Goal: Task Accomplishment & Management: Manage account settings

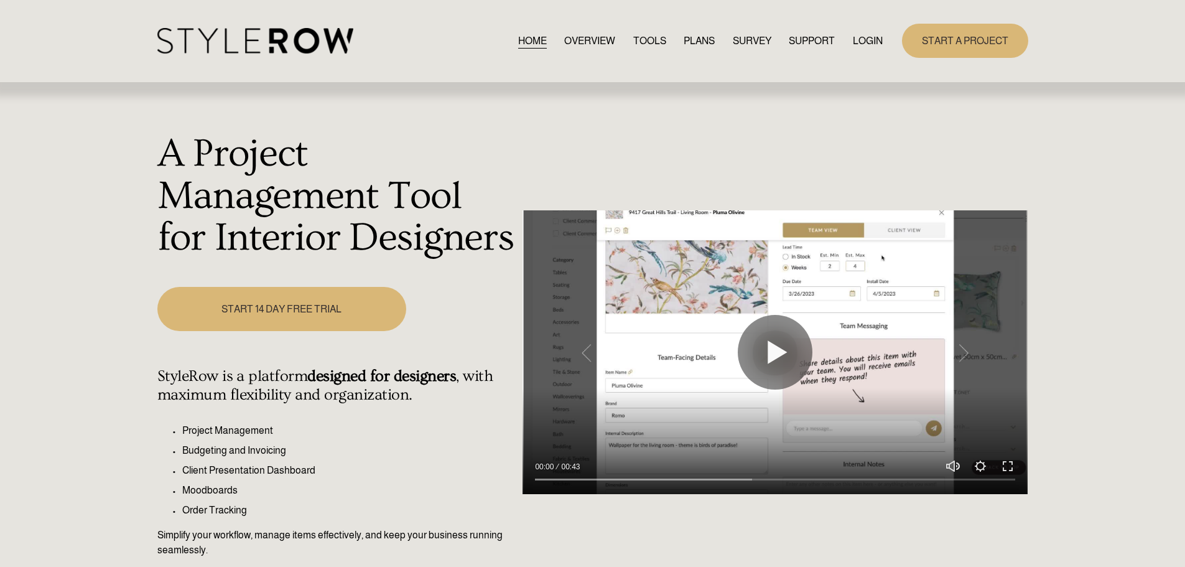
click at [872, 41] on link "LOGIN" at bounding box center [868, 40] width 30 height 17
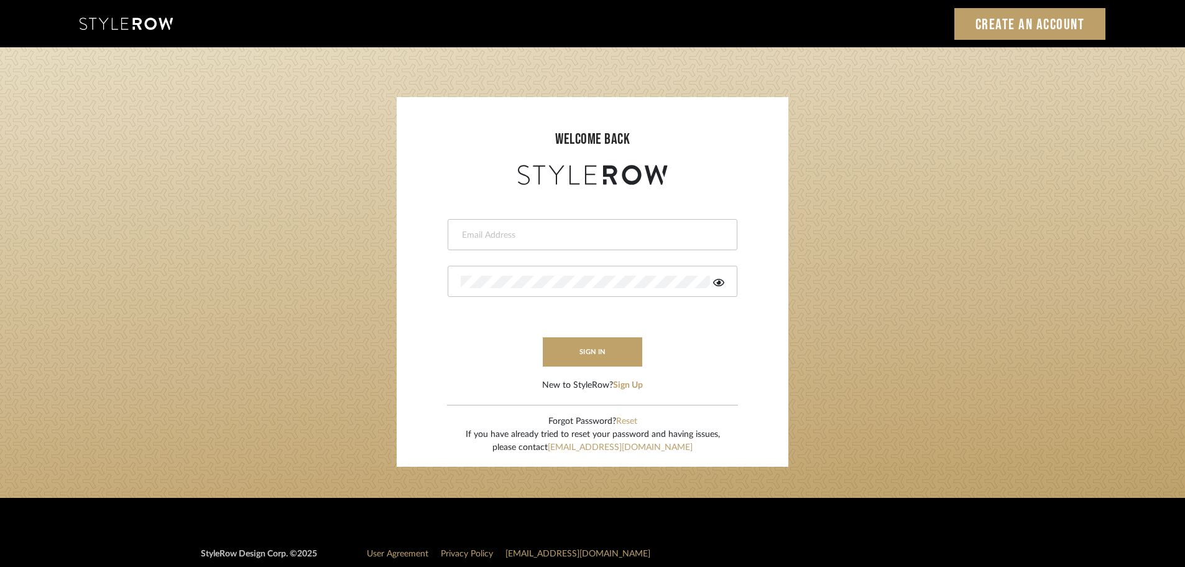
click at [457, 236] on div at bounding box center [593, 234] width 290 height 31
click at [468, 236] on input "email" at bounding box center [591, 235] width 261 height 12
type input "[DOMAIN_NAME][EMAIL_ADDRESS][DOMAIN_NAME]"
click at [582, 344] on button "sign in" at bounding box center [592, 351] width 99 height 29
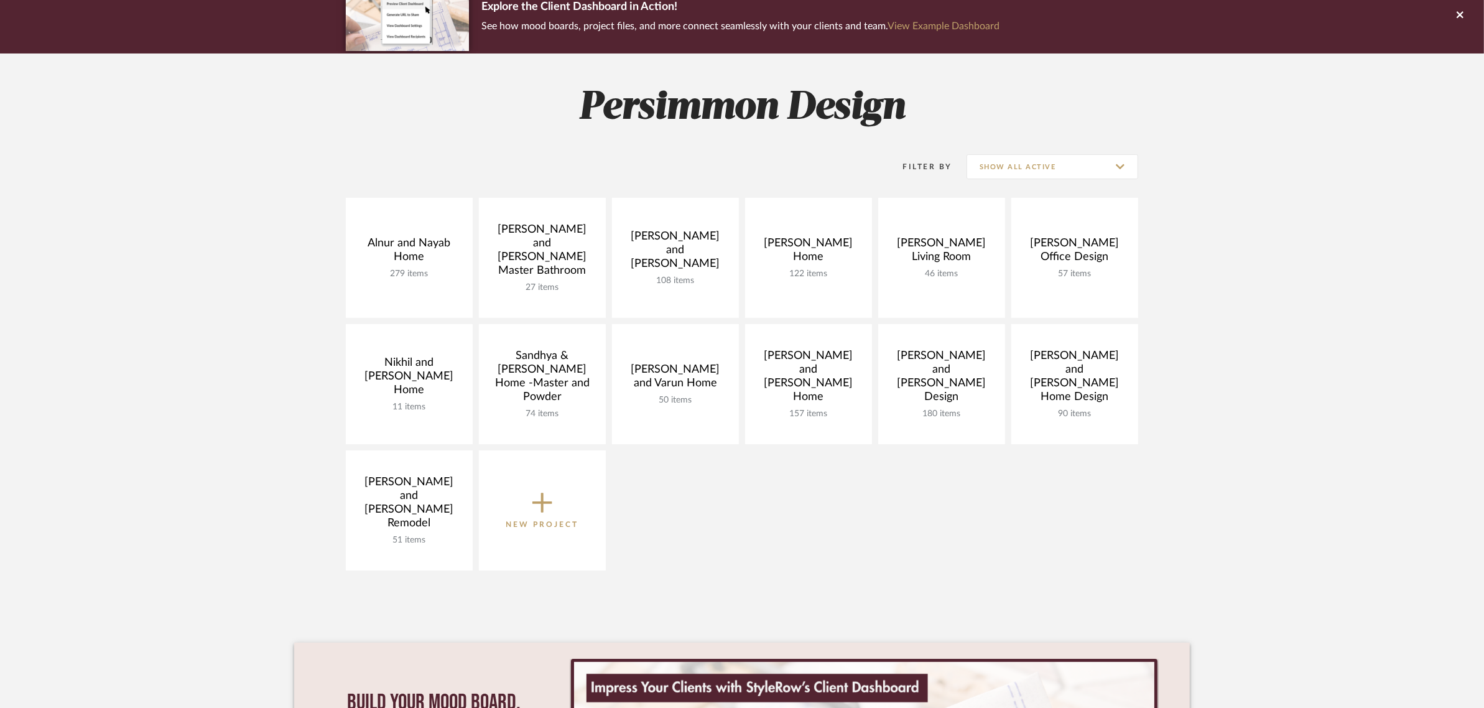
scroll to position [78, 0]
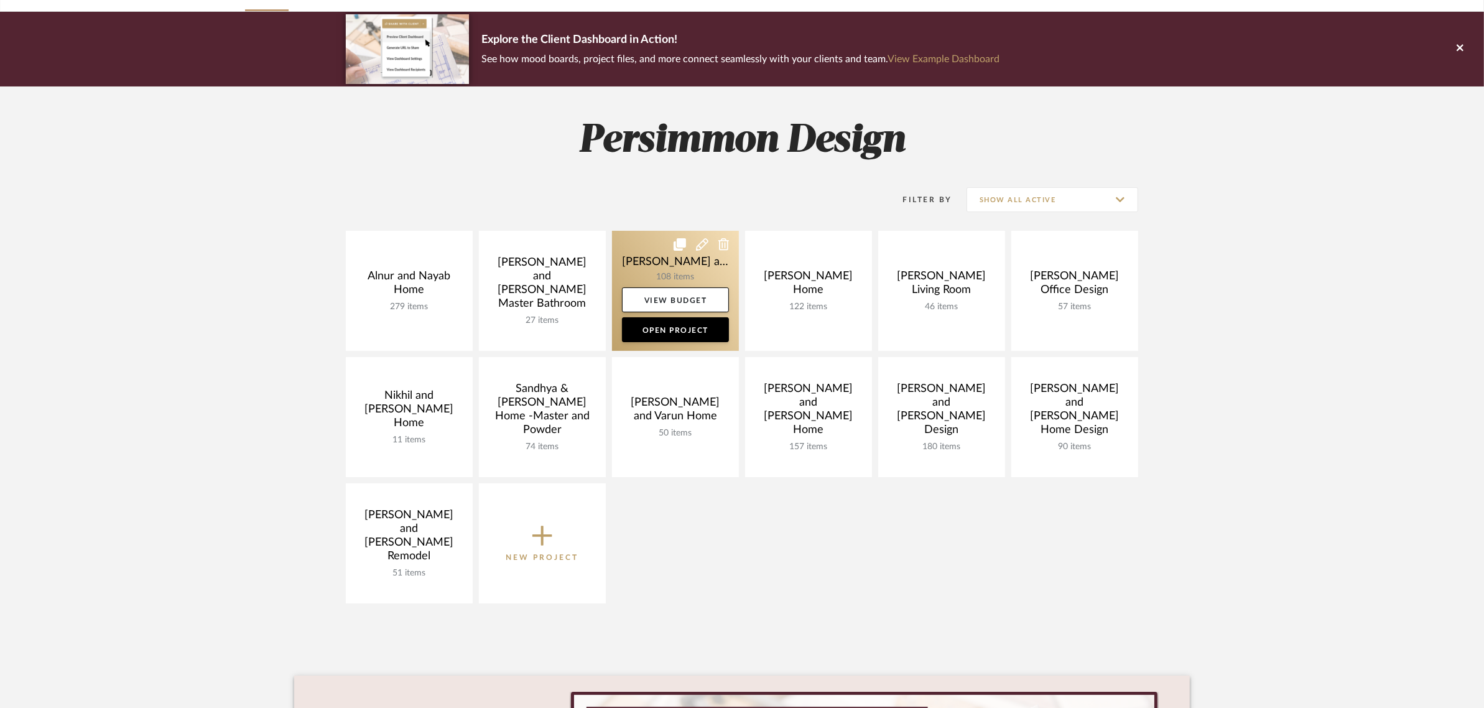
click at [665, 253] on link at bounding box center [675, 291] width 127 height 120
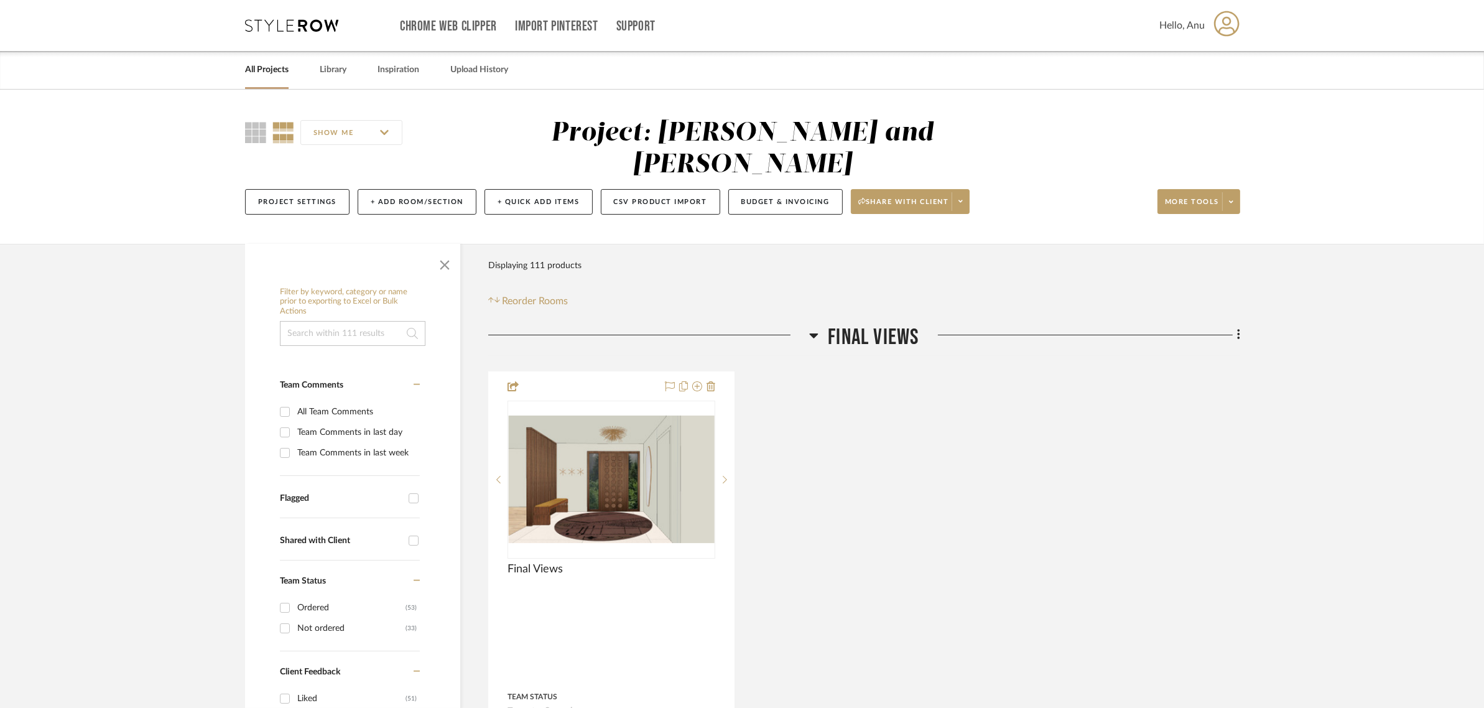
click at [812, 328] on icon at bounding box center [813, 335] width 9 height 15
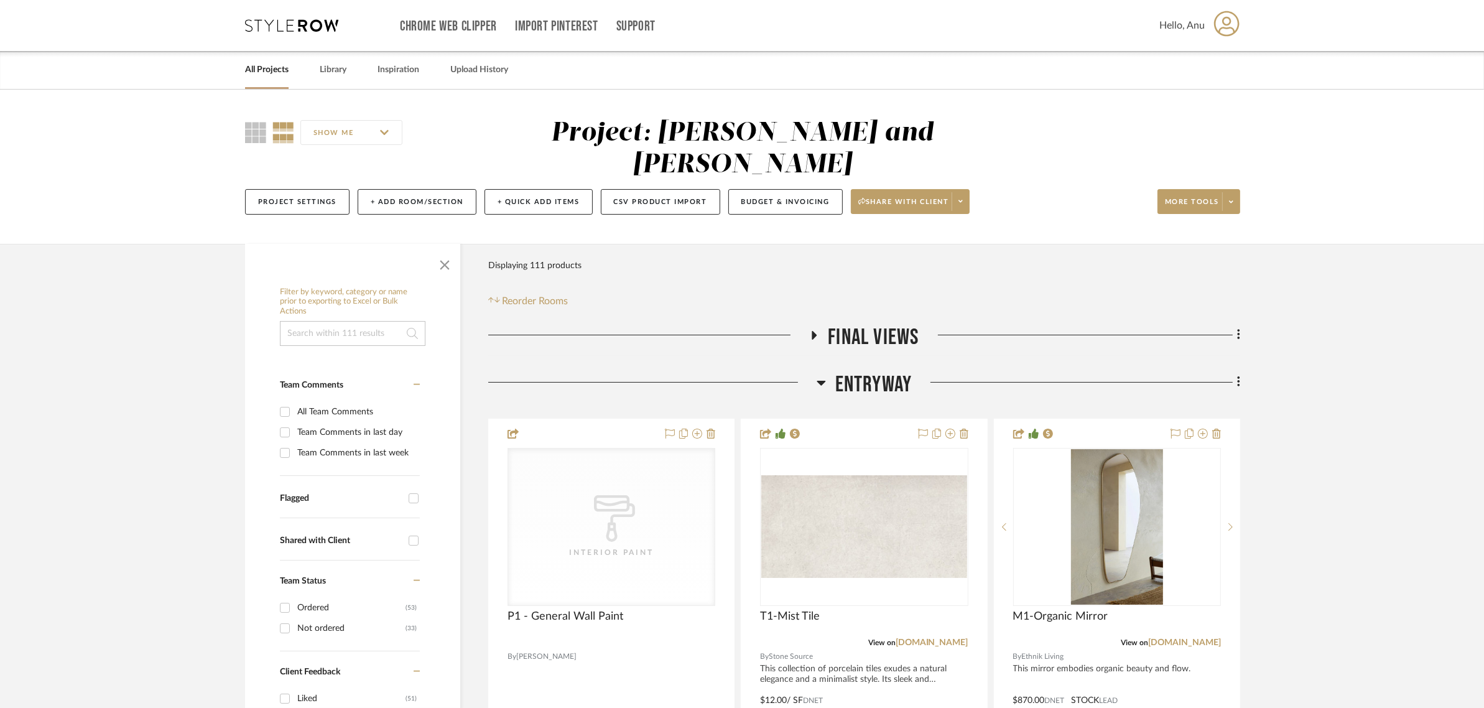
click at [821, 381] on icon at bounding box center [821, 383] width 9 height 5
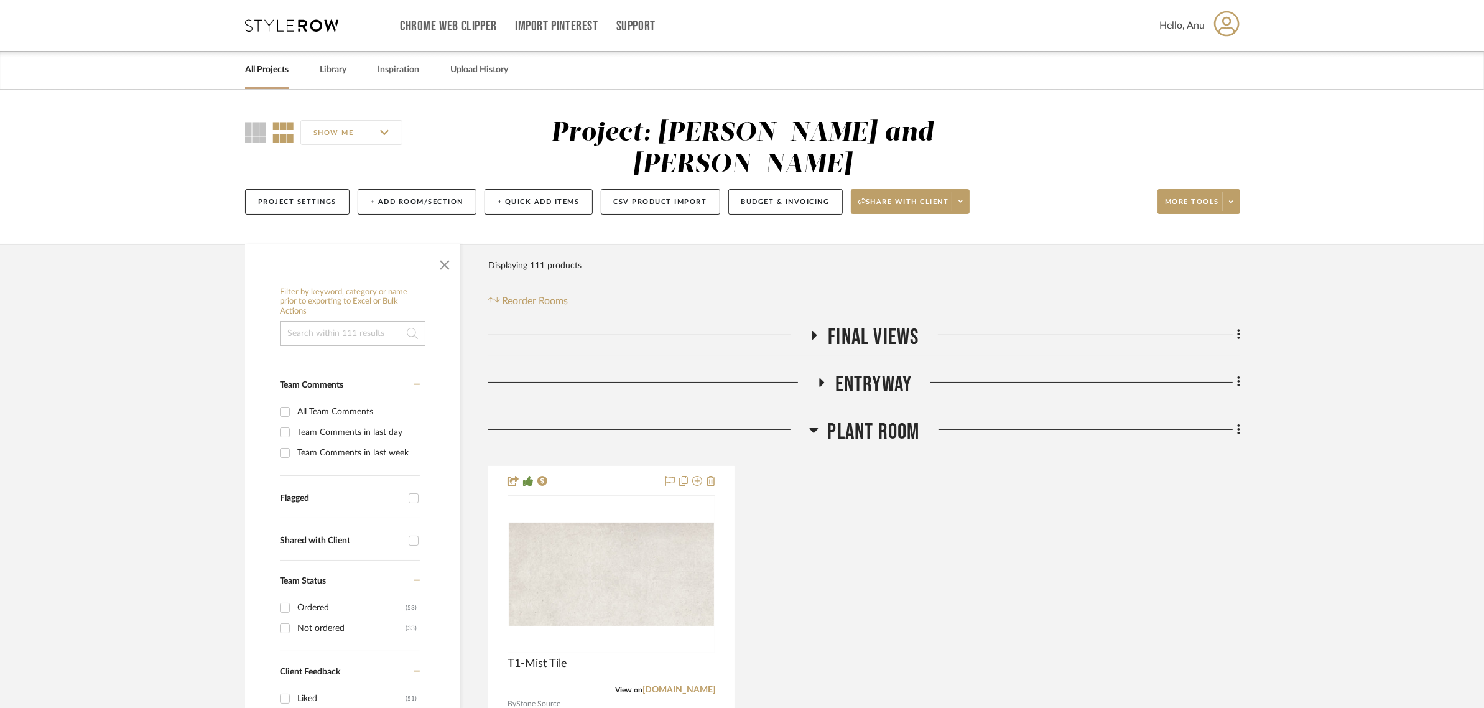
click at [816, 422] on icon at bounding box center [813, 429] width 9 height 15
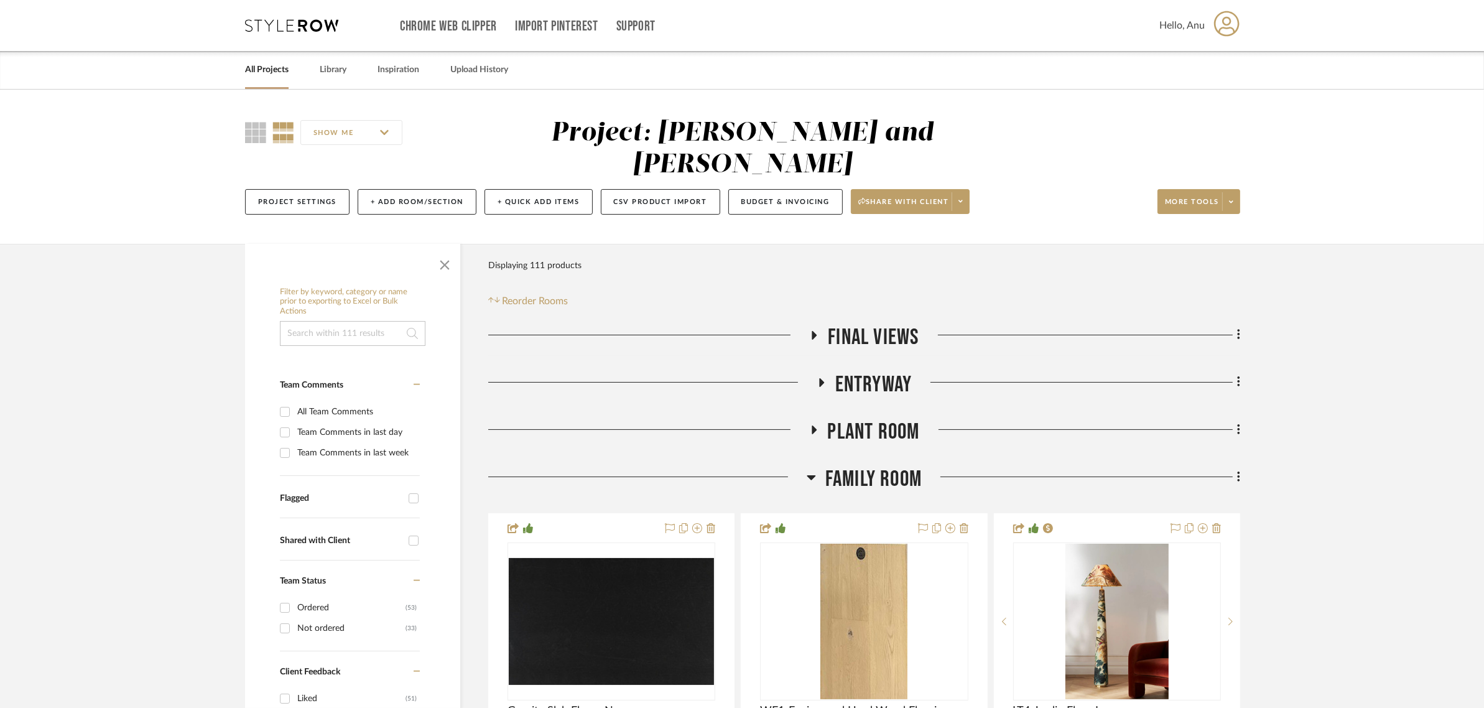
click at [807, 470] on icon at bounding box center [811, 477] width 9 height 15
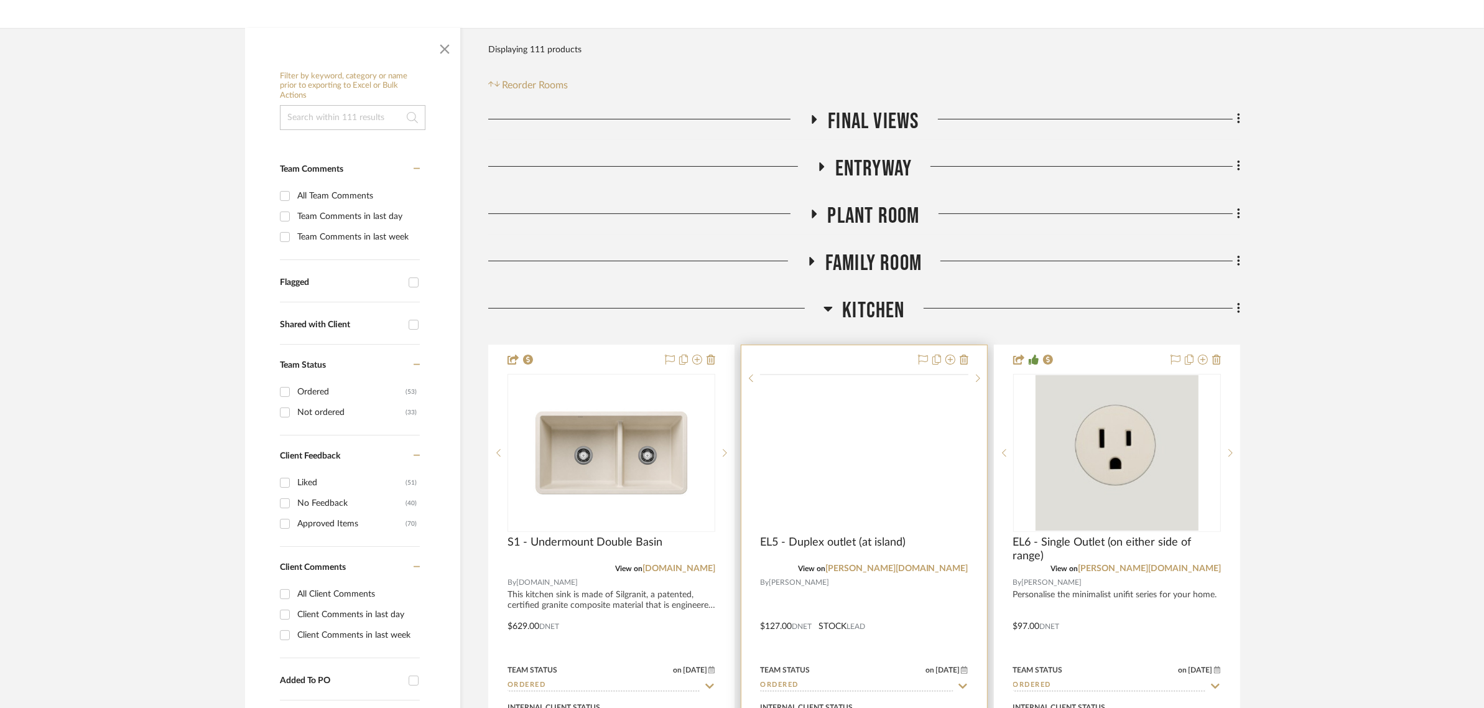
scroll to position [233, 0]
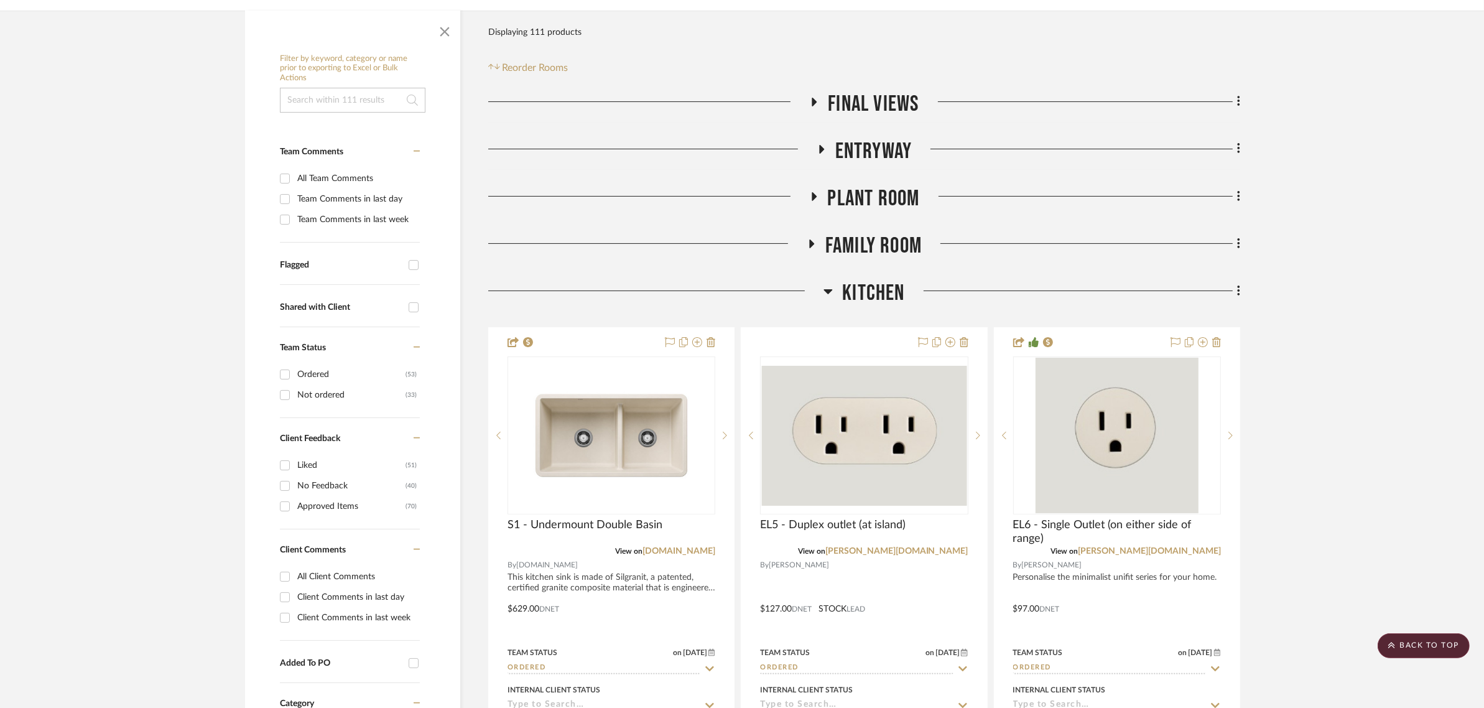
click at [824, 284] on icon at bounding box center [827, 291] width 9 height 15
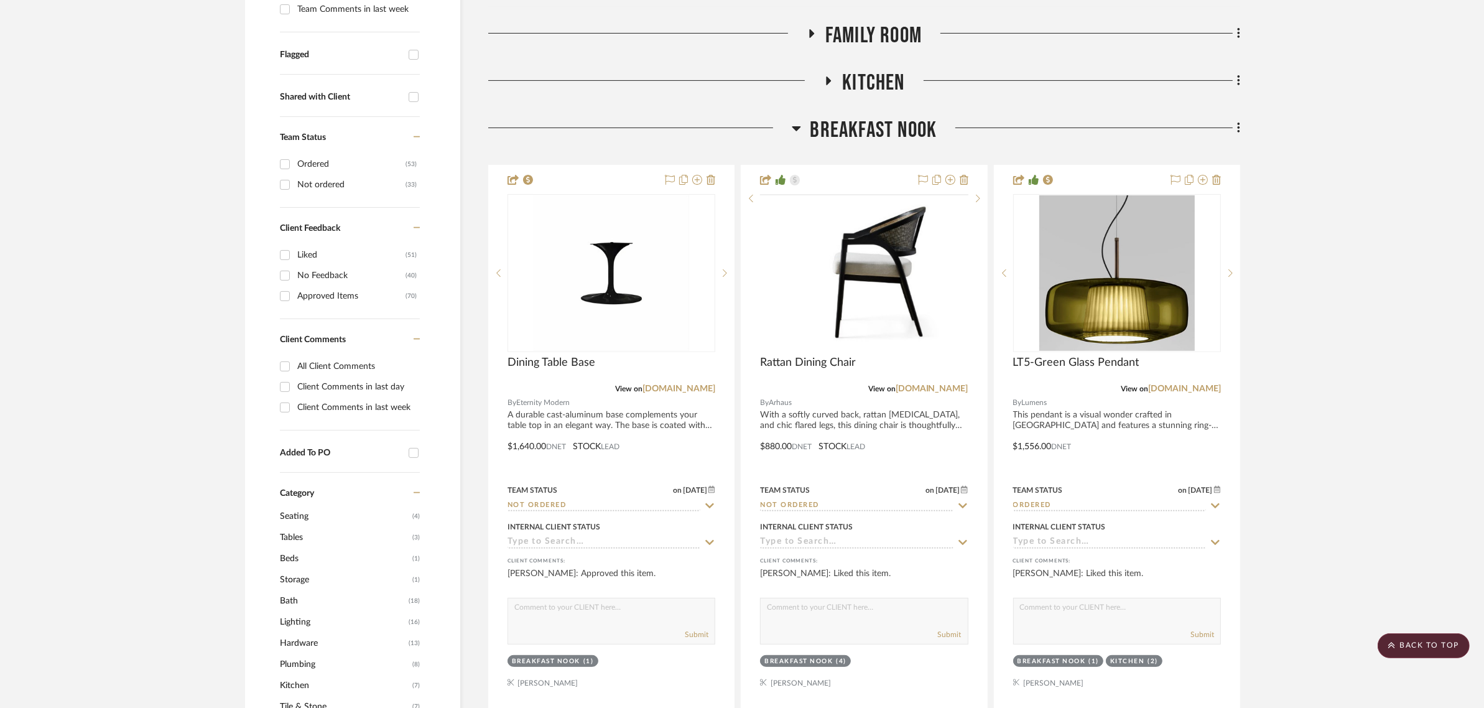
scroll to position [466, 0]
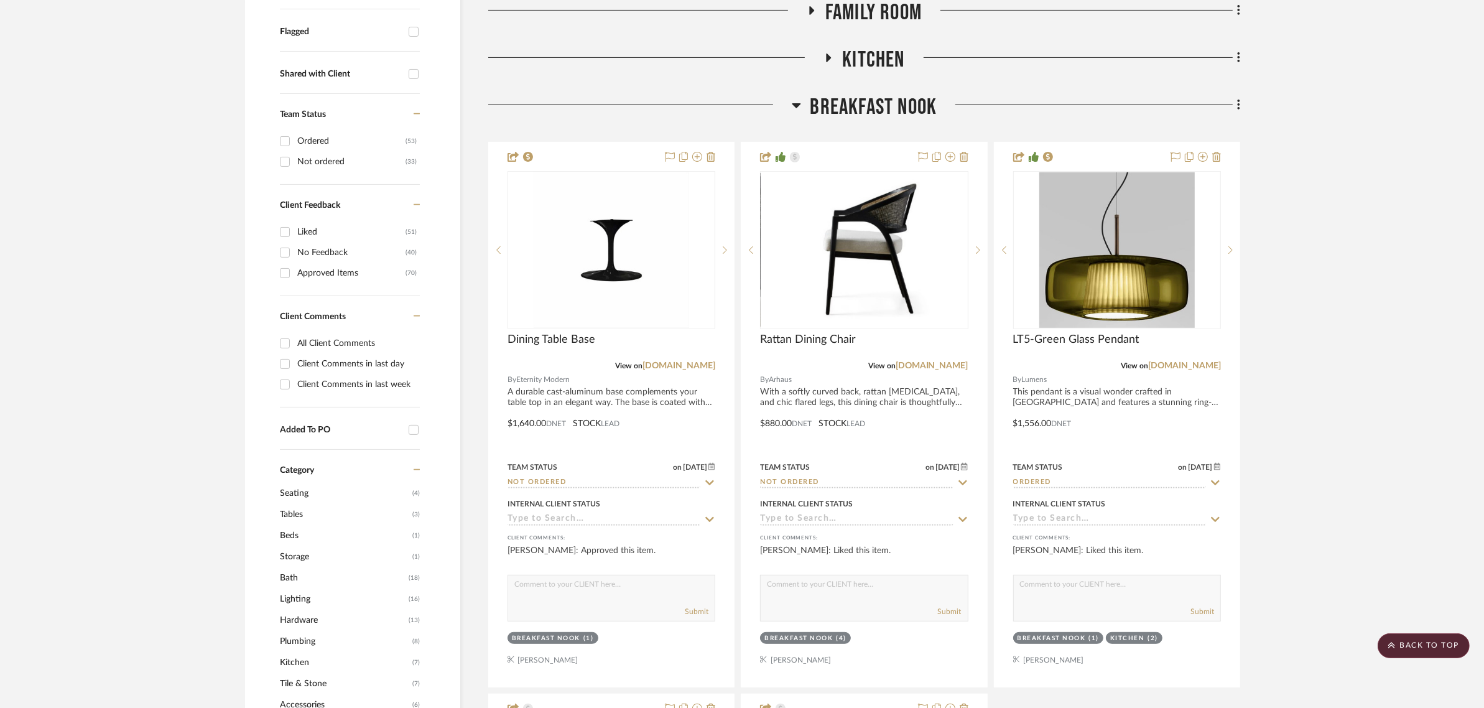
click at [797, 103] on icon at bounding box center [796, 105] width 9 height 5
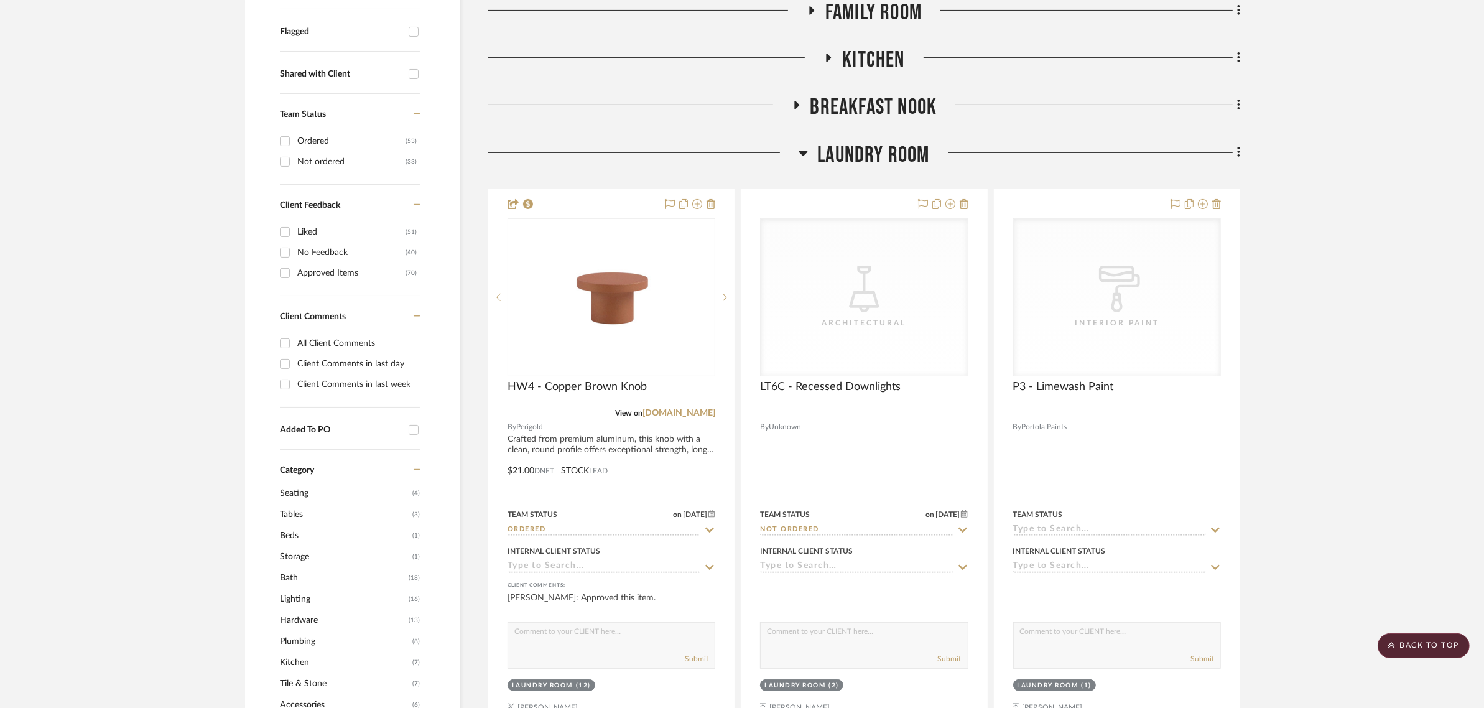
click at [805, 151] on icon at bounding box center [803, 153] width 9 height 5
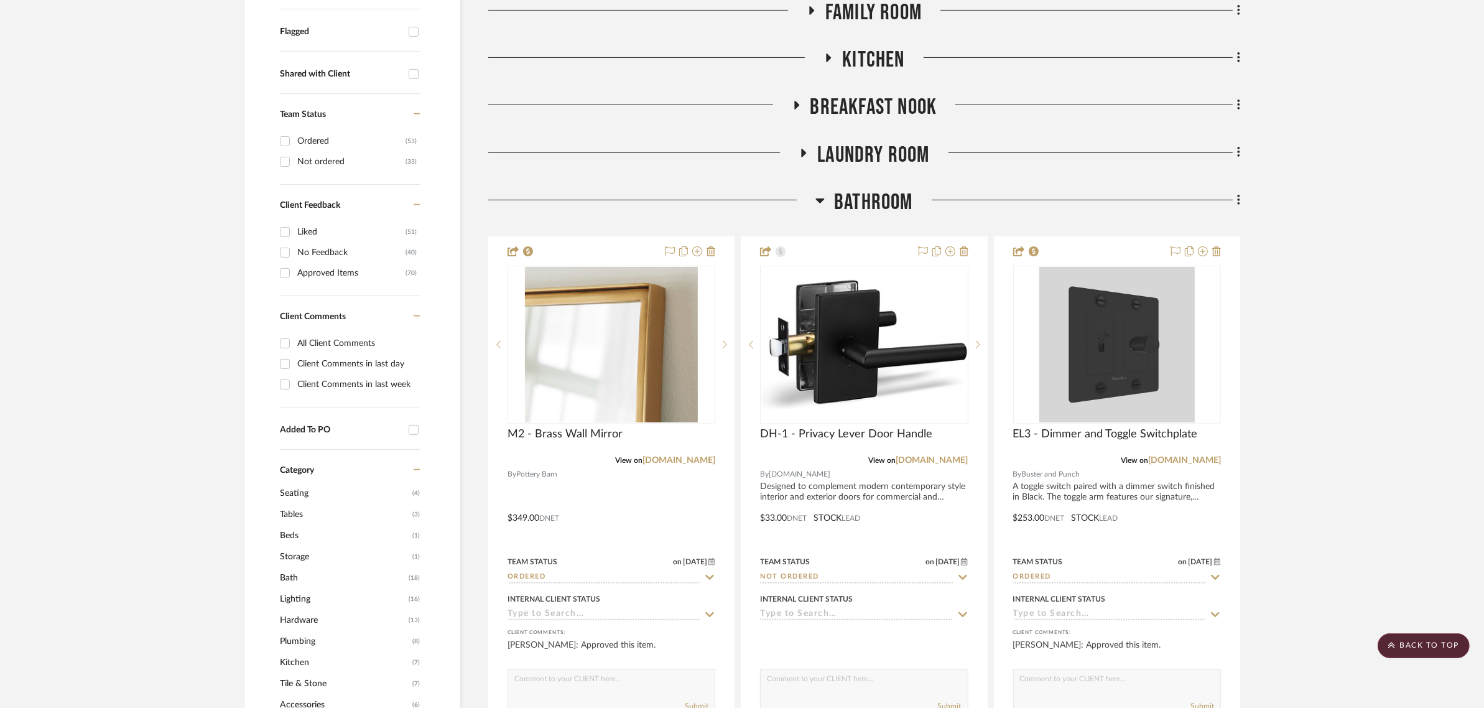
click at [818, 198] on icon at bounding box center [820, 200] width 9 height 5
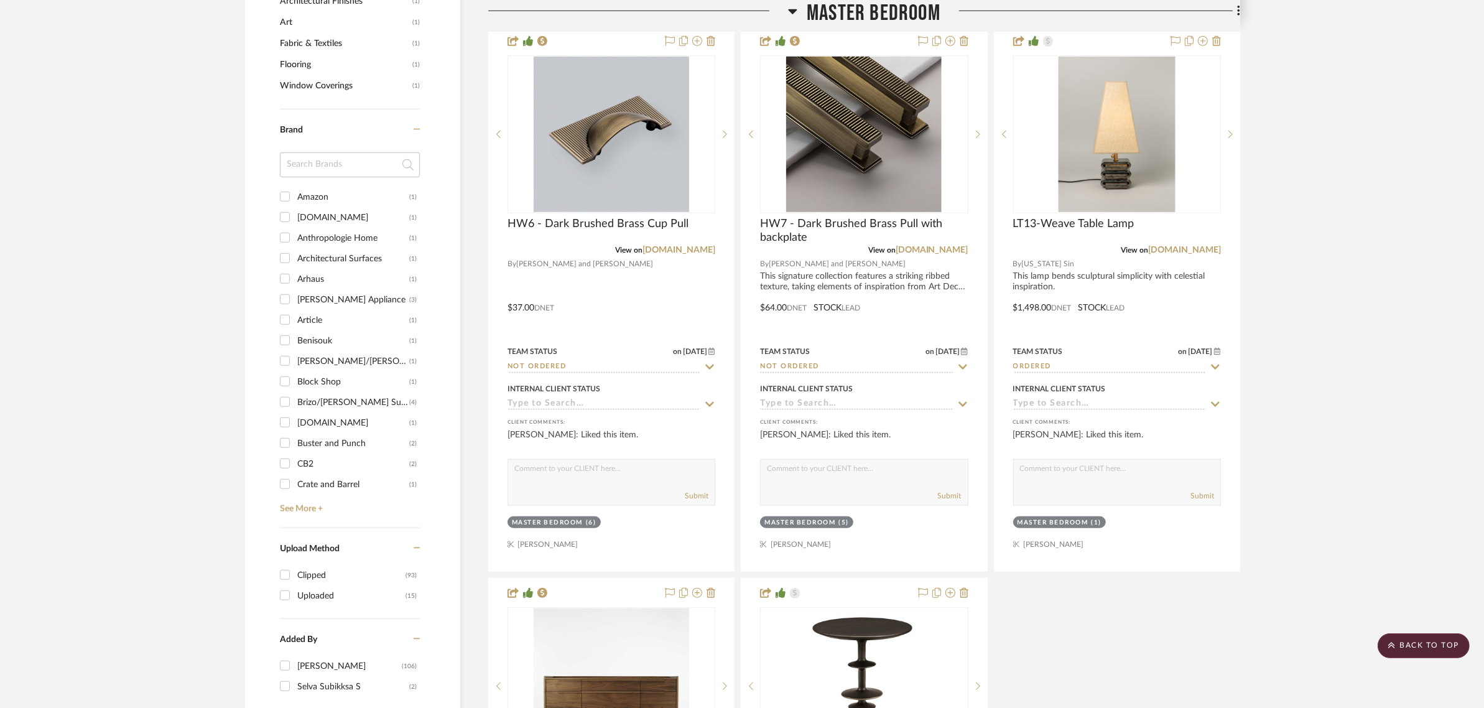
scroll to position [1321, 0]
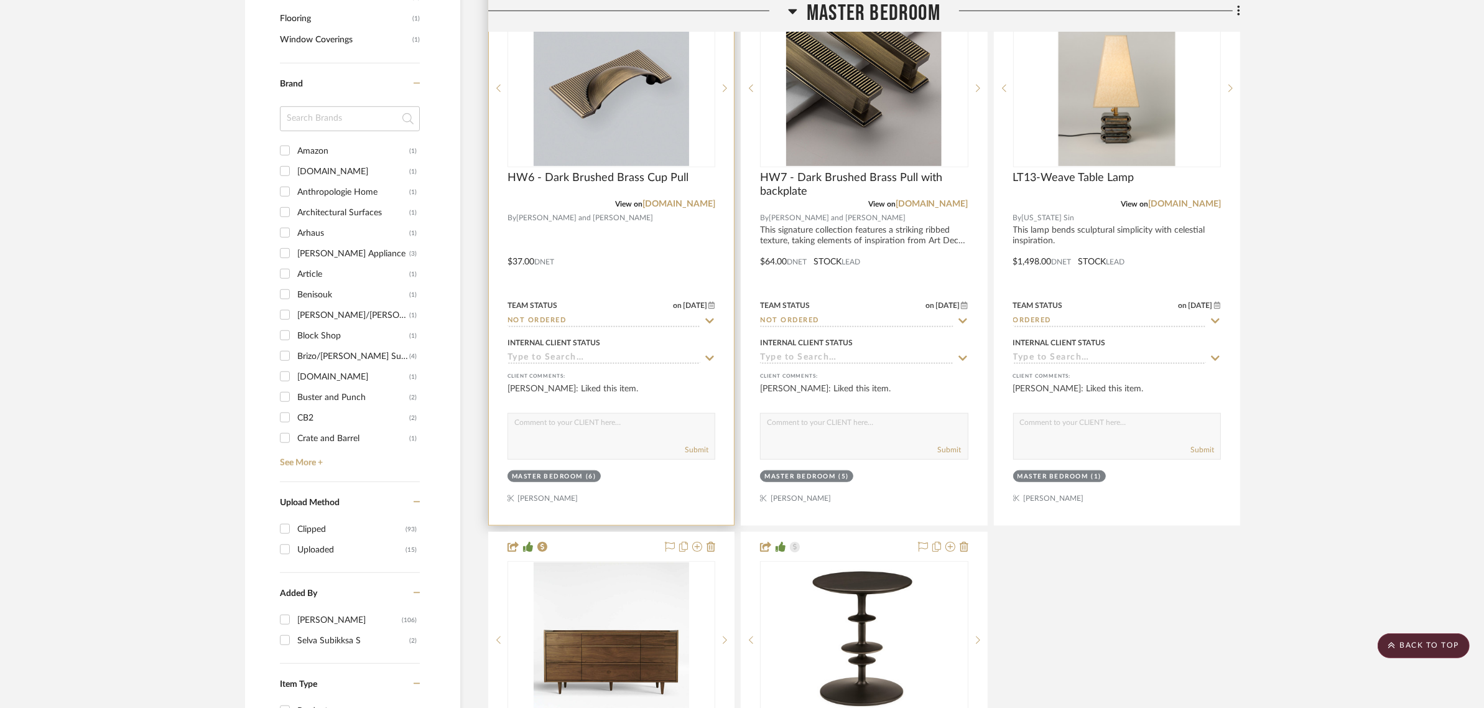
click at [545, 472] on div "Master Bedroom" at bounding box center [547, 476] width 71 height 9
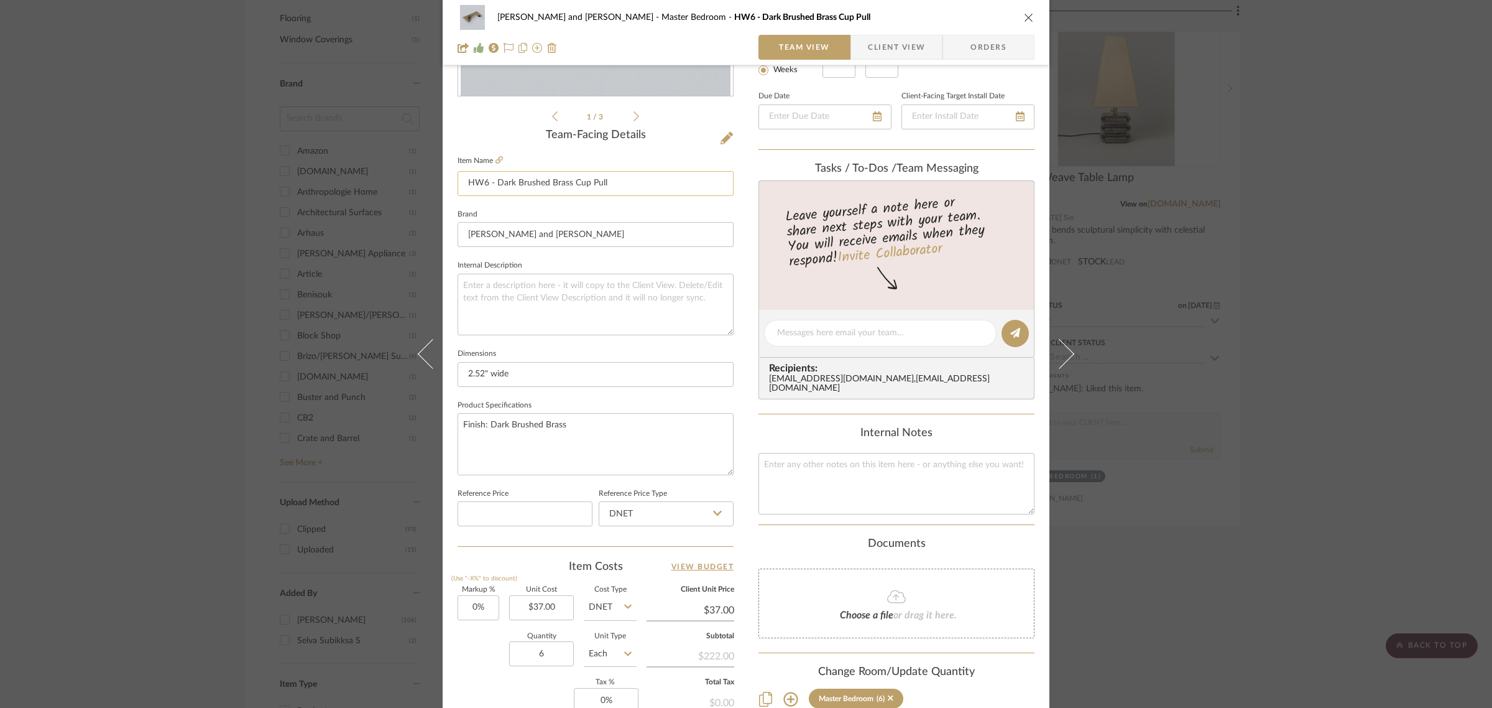
scroll to position [449, 0]
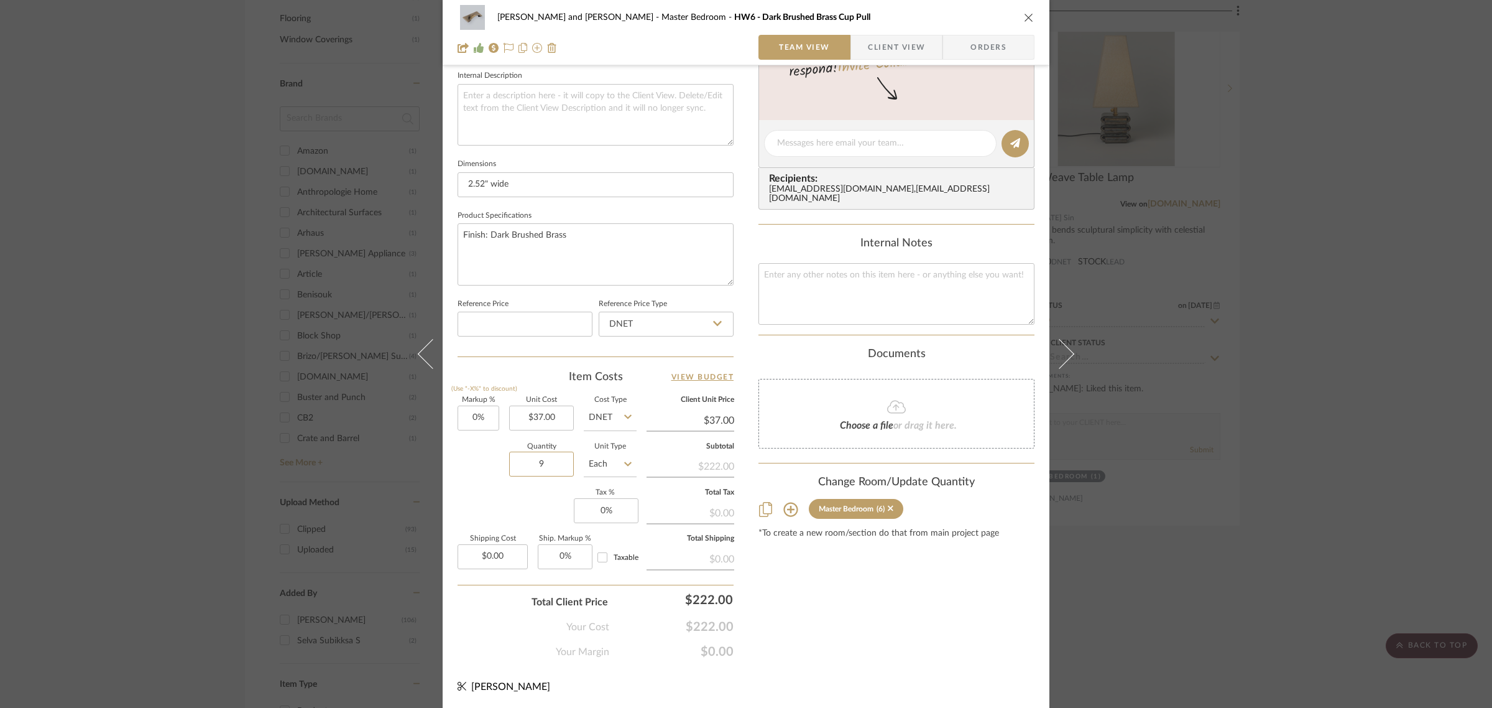
type input "9"
click at [529, 493] on div "Markup % (Use "-X%" to discount) 0% Unit Cost $37.00 Cost Type DNET Client Unit…" at bounding box center [596, 488] width 276 height 182
click at [881, 630] on div "Content here copies to Client View - confirm visibility there. Show in Client D…" at bounding box center [897, 148] width 276 height 1024
click at [1139, 594] on div "Joe and Melissa Home Master Bedroom HW6 - Dark Brushed Brass Cup Pull Team View…" at bounding box center [746, 354] width 1492 height 708
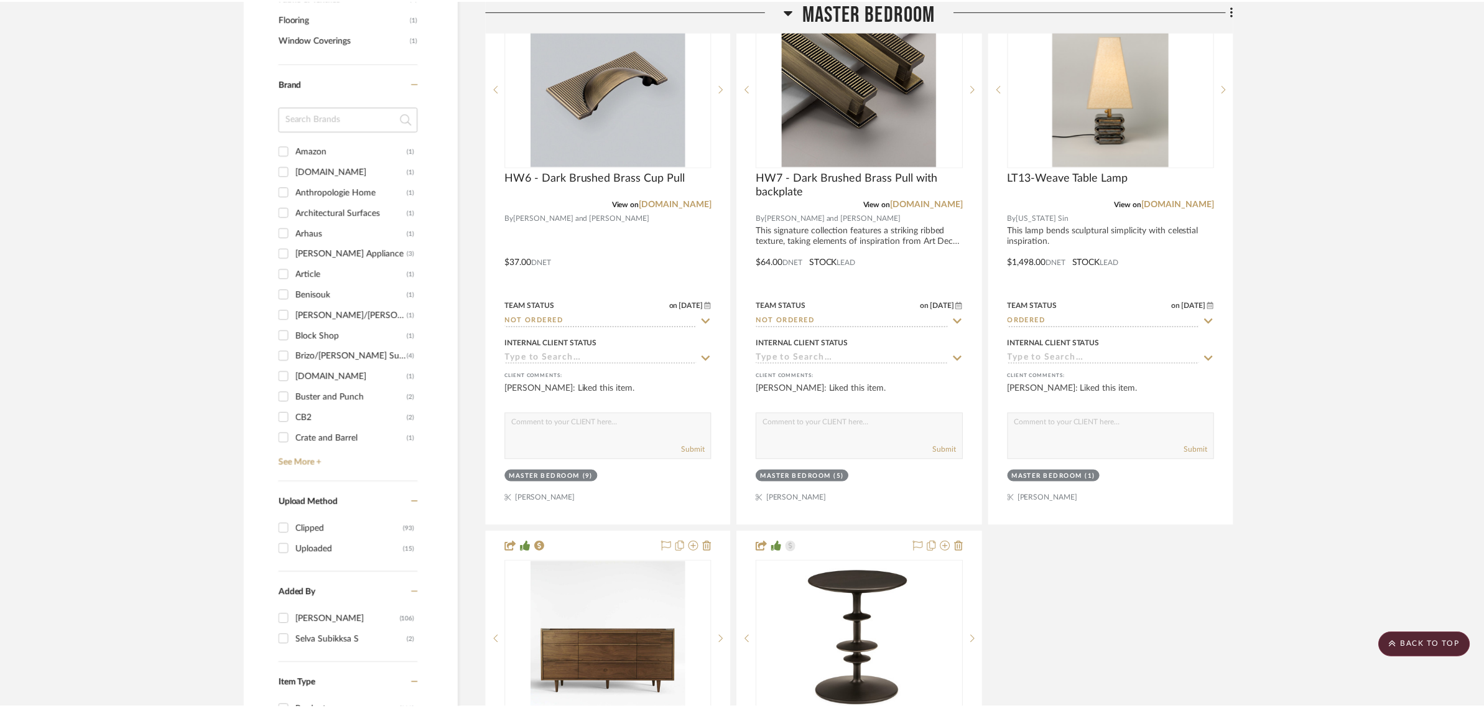
scroll to position [1321, 0]
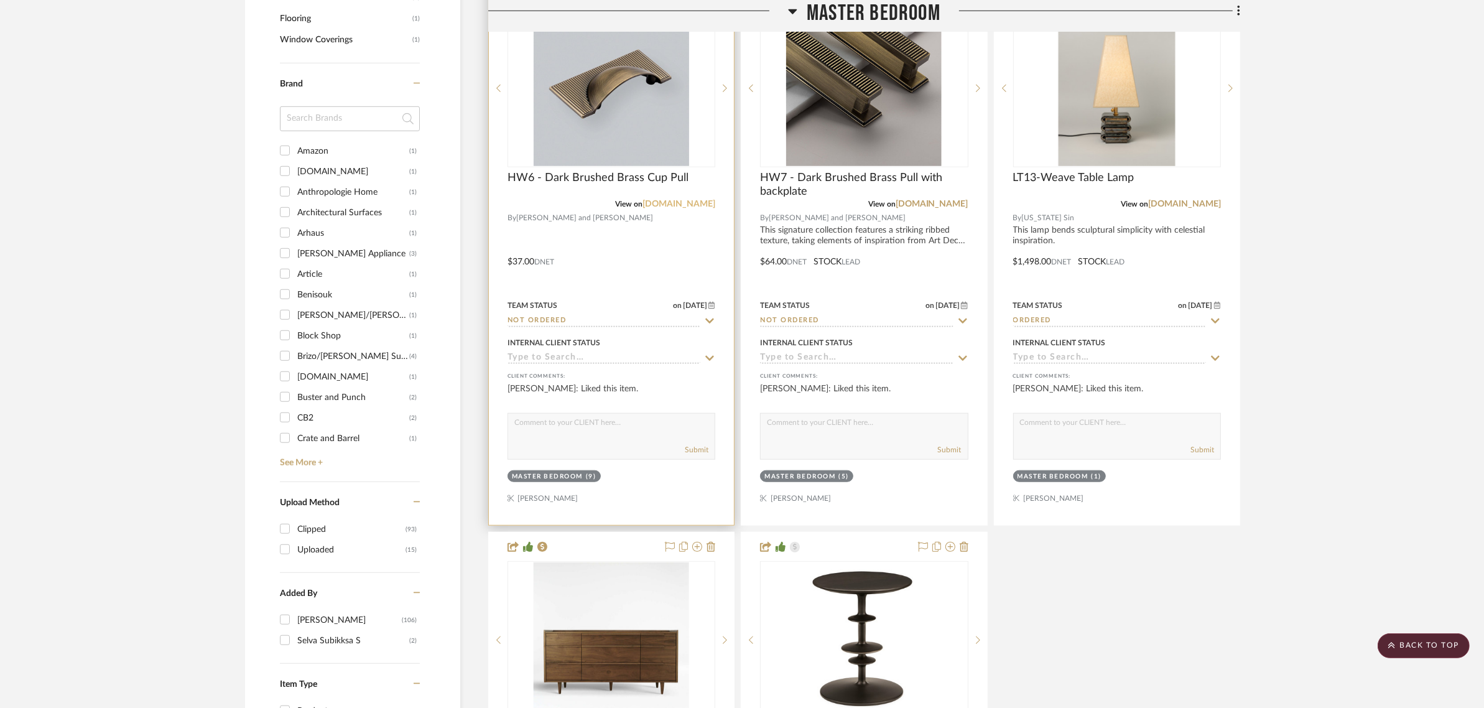
click at [684, 200] on link "hendelandhendel.com" at bounding box center [678, 204] width 73 height 9
click at [693, 200] on link "hendelandhendel.com" at bounding box center [678, 204] width 73 height 9
